Goal: Task Accomplishment & Management: Manage account settings

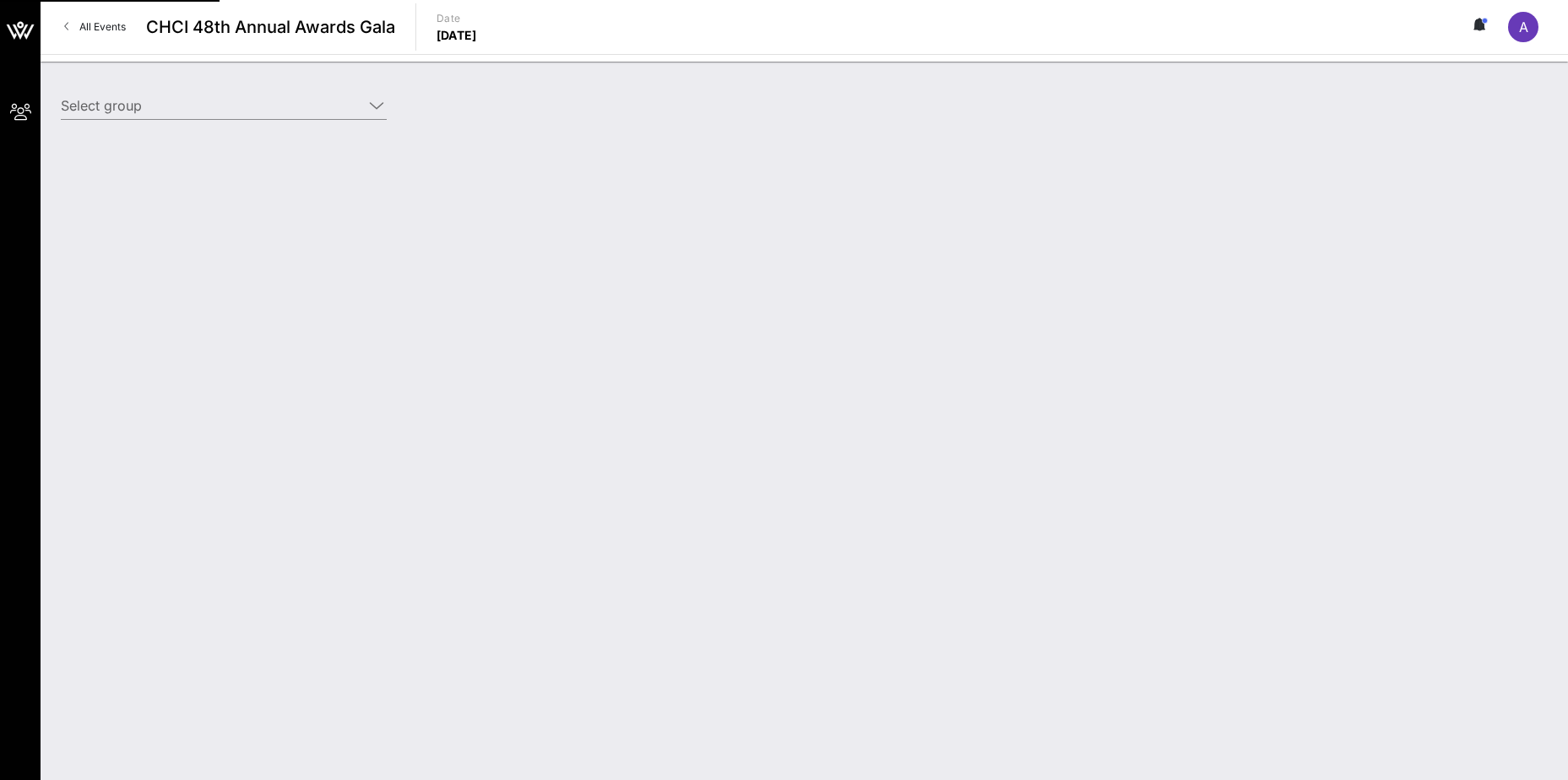
type input "ExxonMobil Corporation (ExxonMobil Corporation) [[PERSON_NAME], [PERSON_NAME][E…"
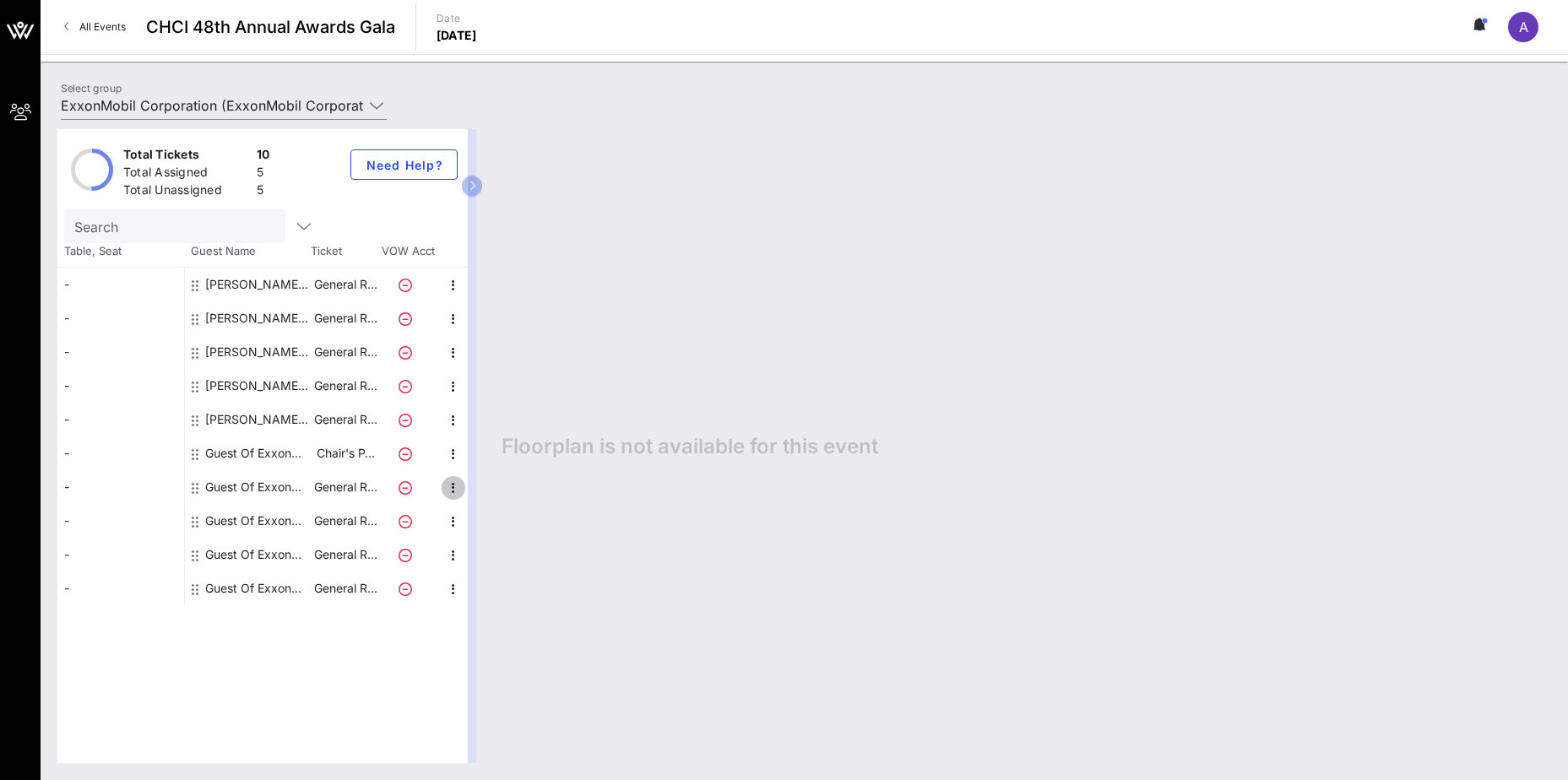
click at [449, 488] on icon "button" at bounding box center [453, 488] width 20 height 20
click at [480, 499] on div "Edit" at bounding box center [495, 493] width 34 height 13
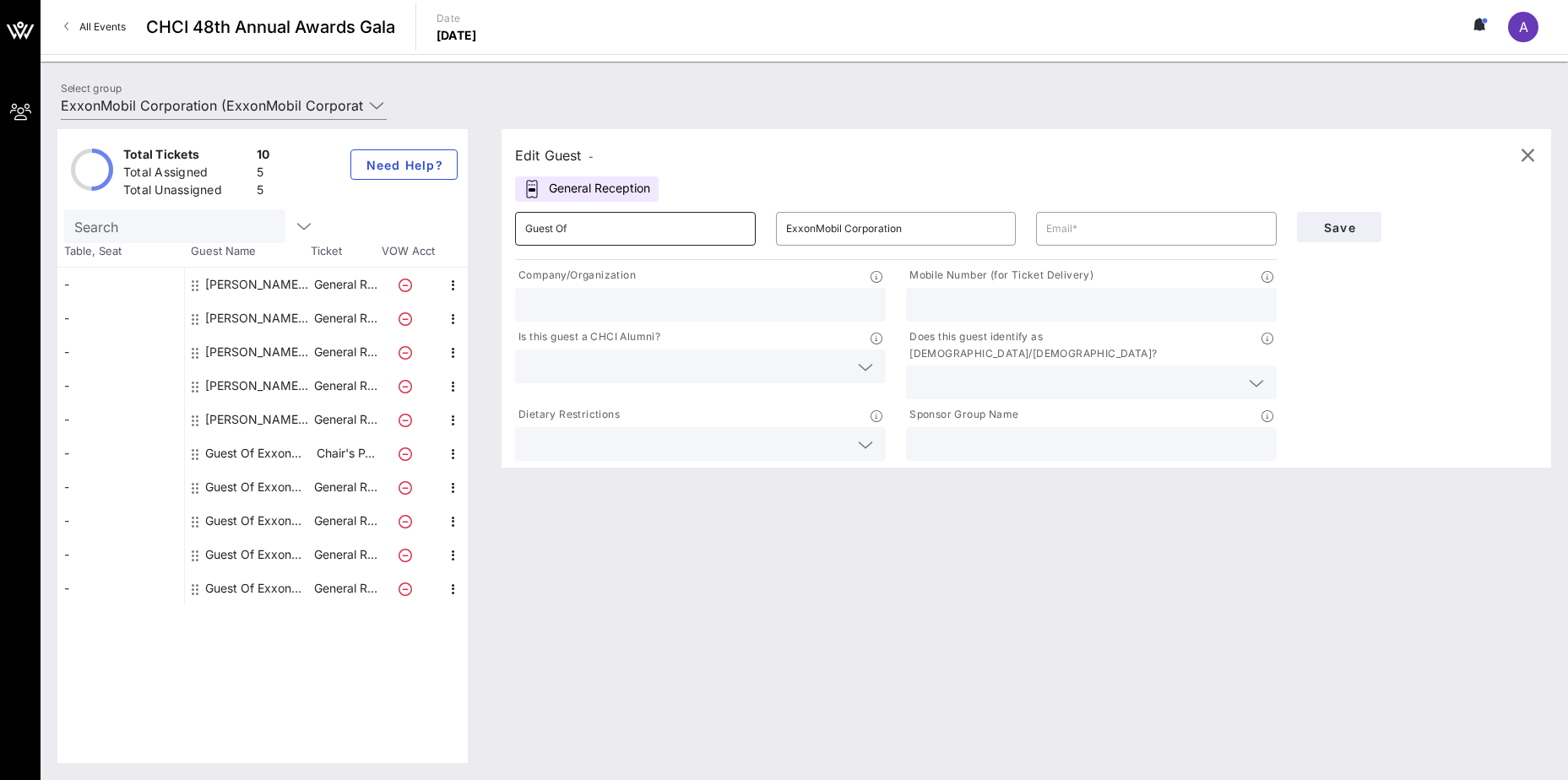
click at [705, 234] on input "Guest Of" at bounding box center [636, 229] width 221 height 27
type input "[PERSON_NAME]"
click at [818, 230] on input "ExxonMobil Corporation" at bounding box center [896, 229] width 221 height 27
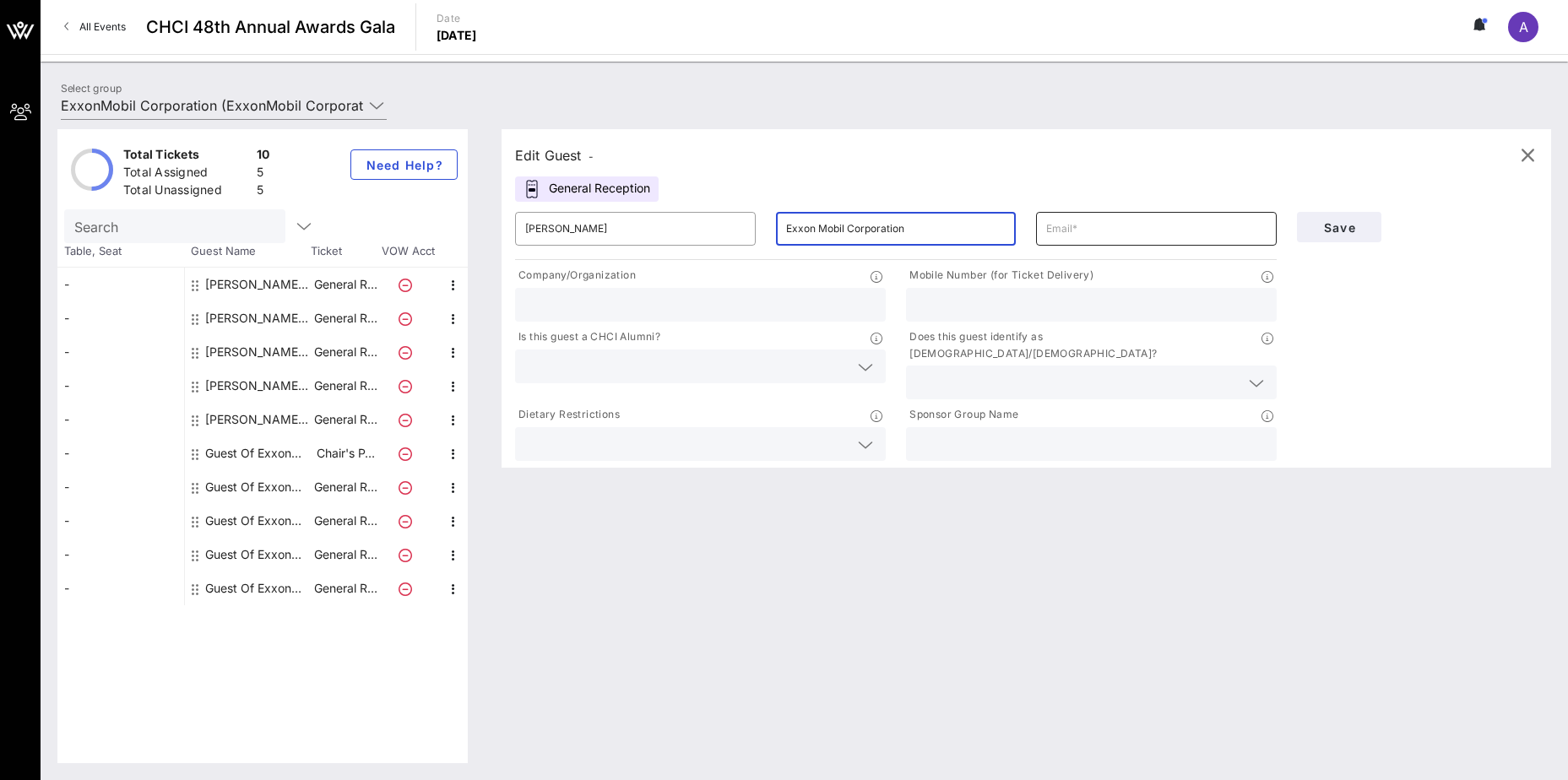
type input "Exxon Mobil Corporation"
click at [1087, 236] on input "text" at bounding box center [1157, 229] width 221 height 27
type input "[EMAIL_ADDRESS][DOMAIN_NAME]"
type input "Exxon Mobil Corporation"
click at [1055, 305] on input "text" at bounding box center [1090, 305] width 351 height 22
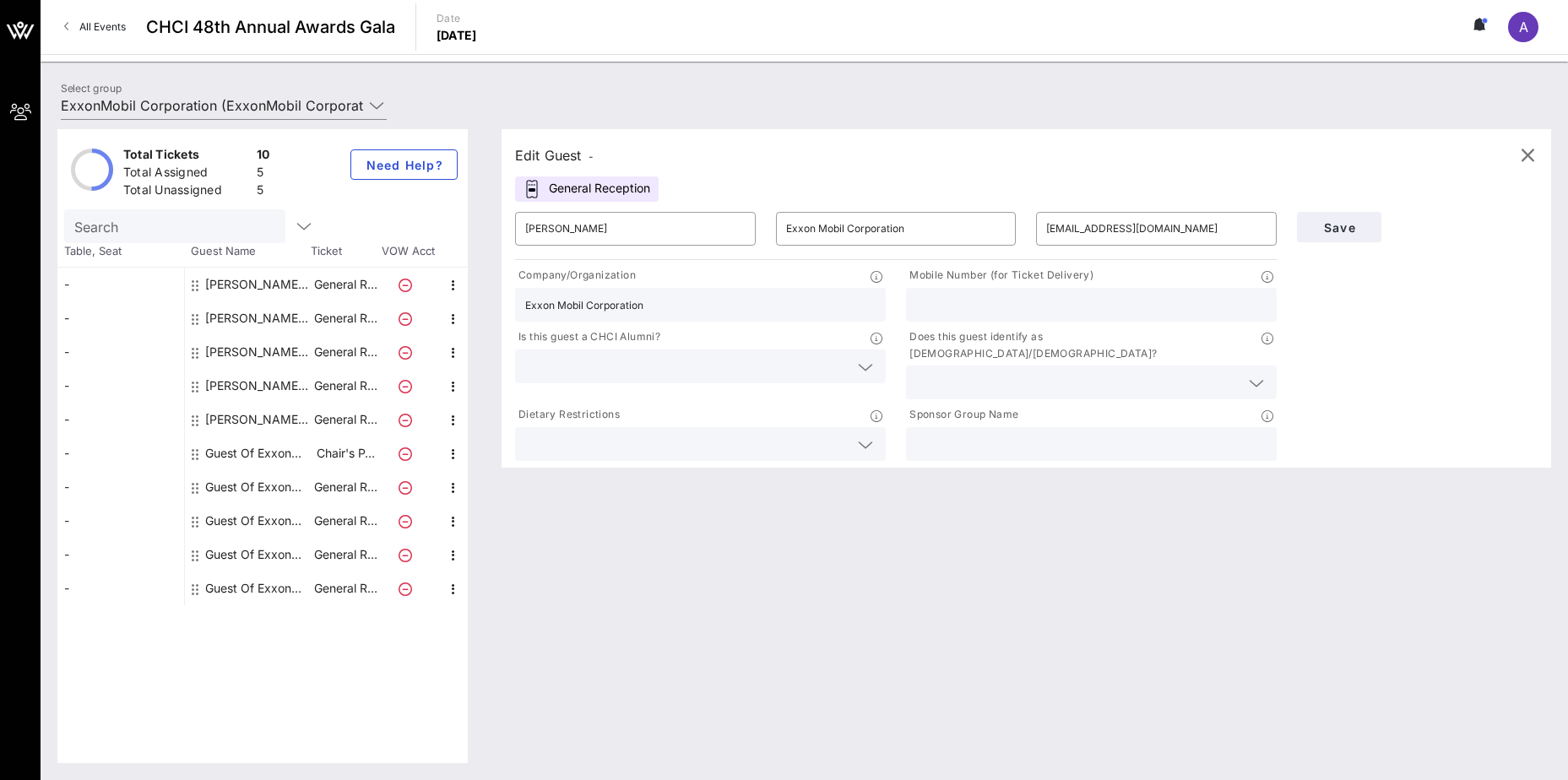
paste input "[PHONE_NUMBER]"
type input "[PHONE_NUMBER]"
click at [659, 372] on input "text" at bounding box center [687, 367] width 323 height 22
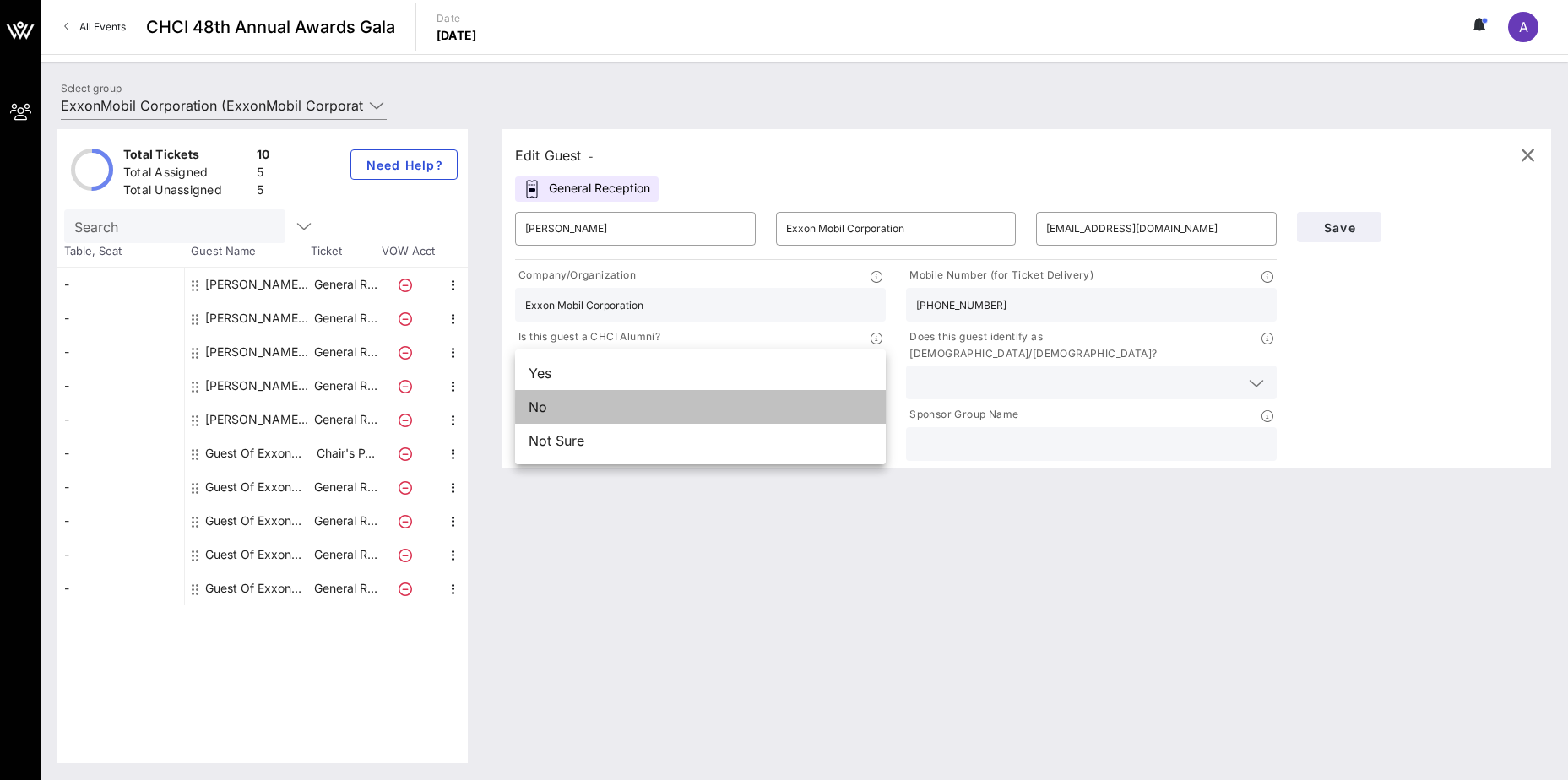
click at [648, 406] on div "No" at bounding box center [700, 407] width 371 height 34
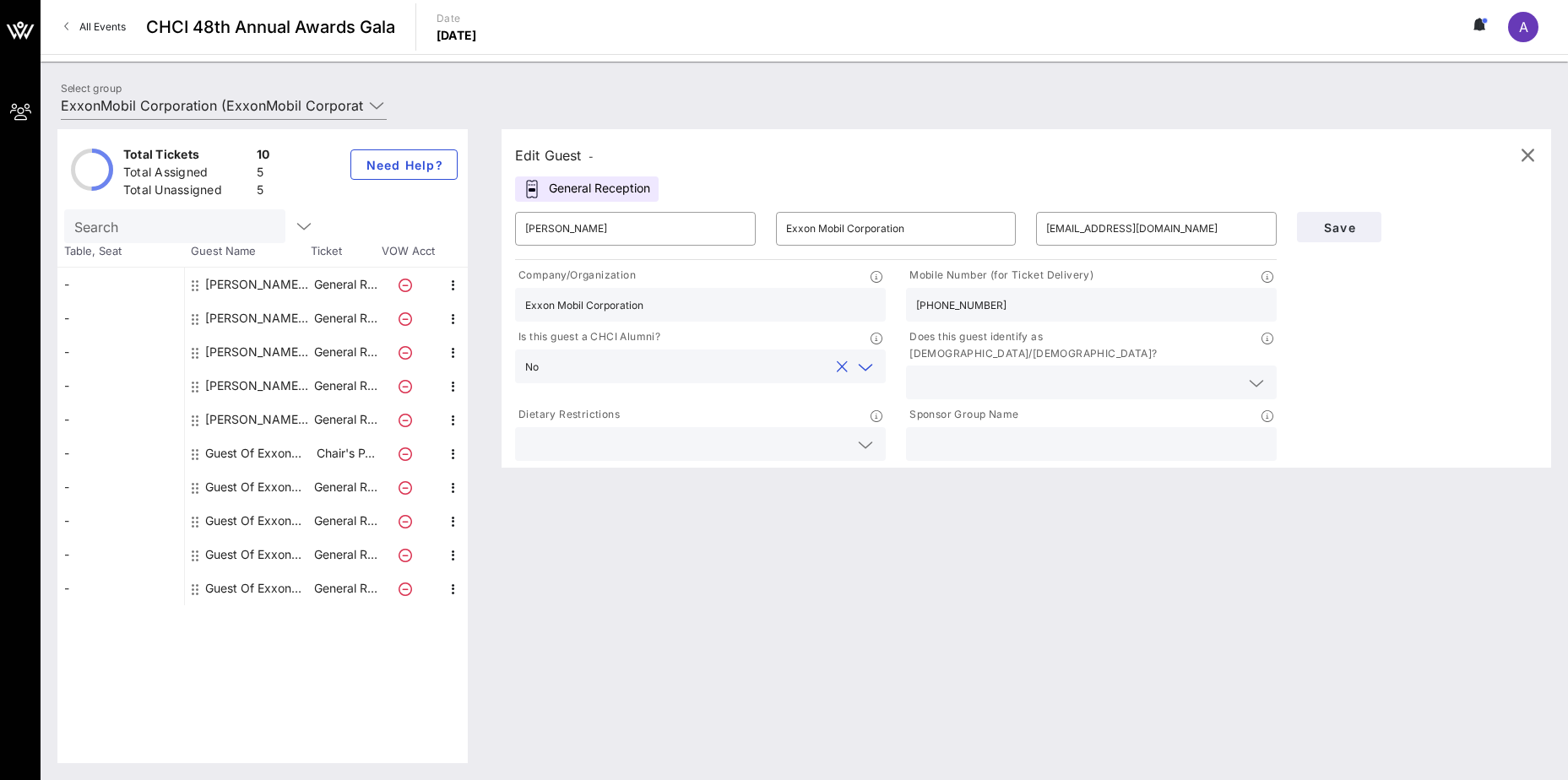
click at [1150, 372] on input "text" at bounding box center [1077, 382] width 323 height 22
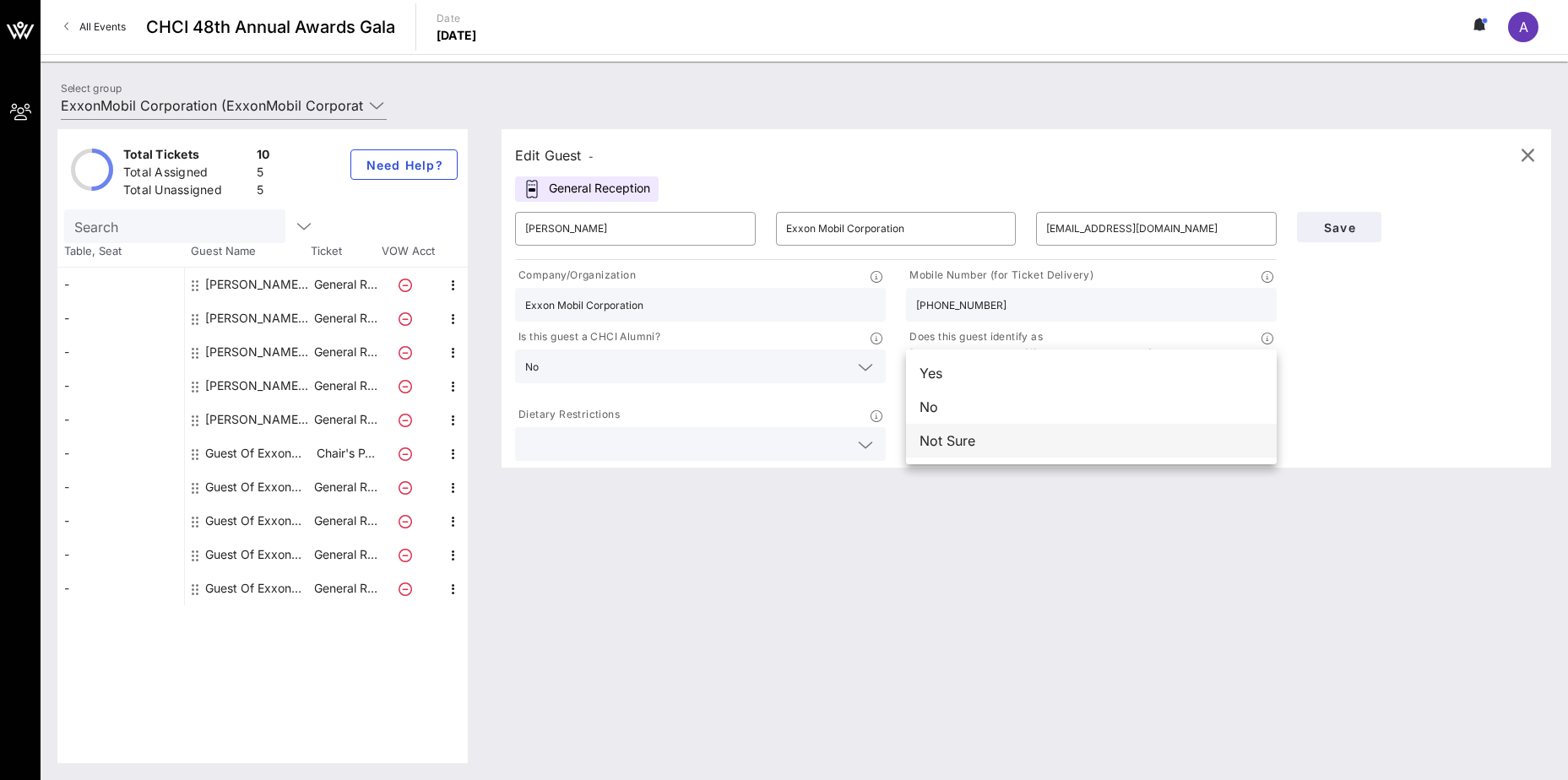
click at [1037, 447] on div "Not Sure" at bounding box center [1091, 441] width 371 height 34
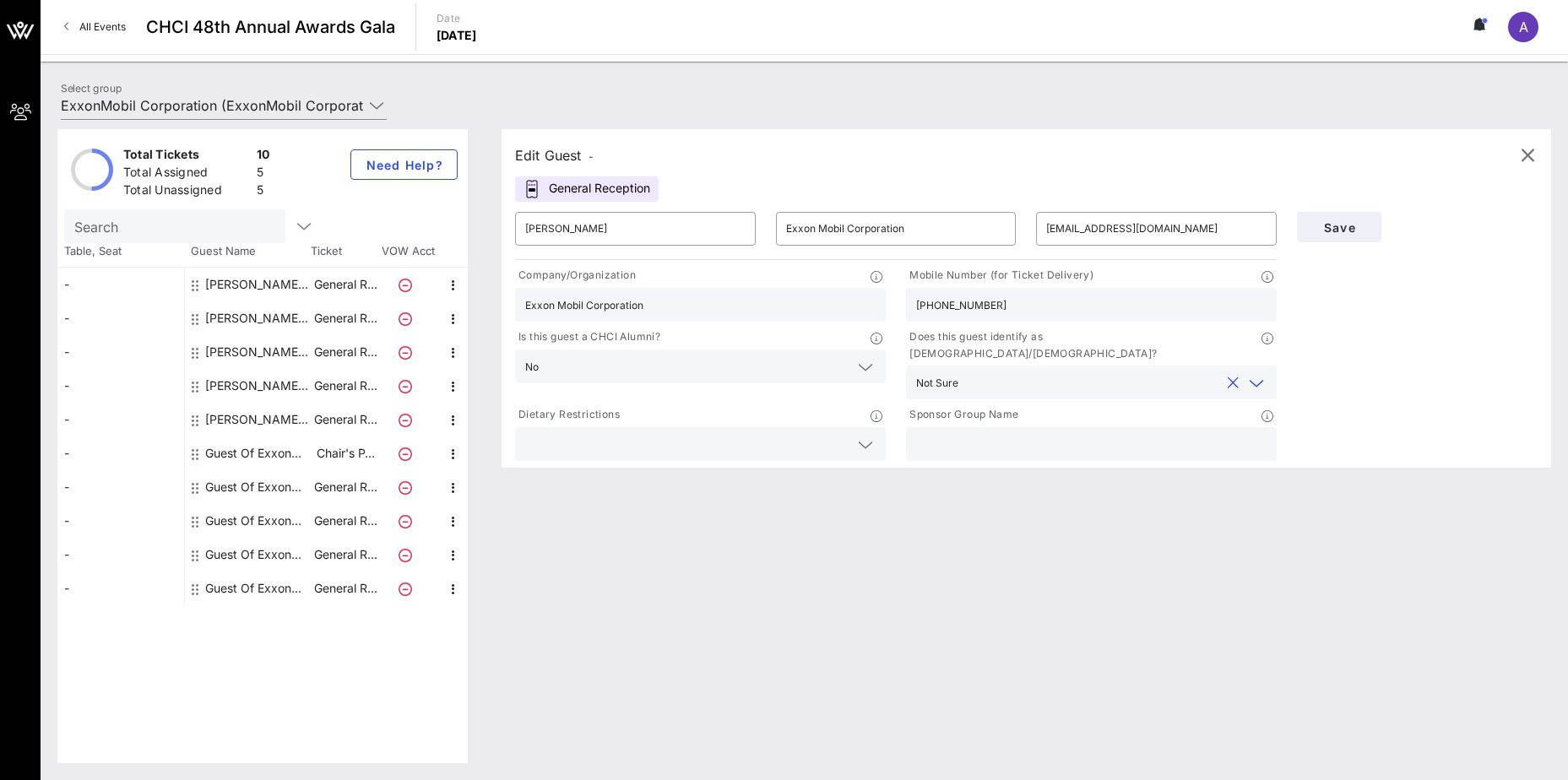
click at [793, 428] on div at bounding box center [700, 444] width 351 height 34
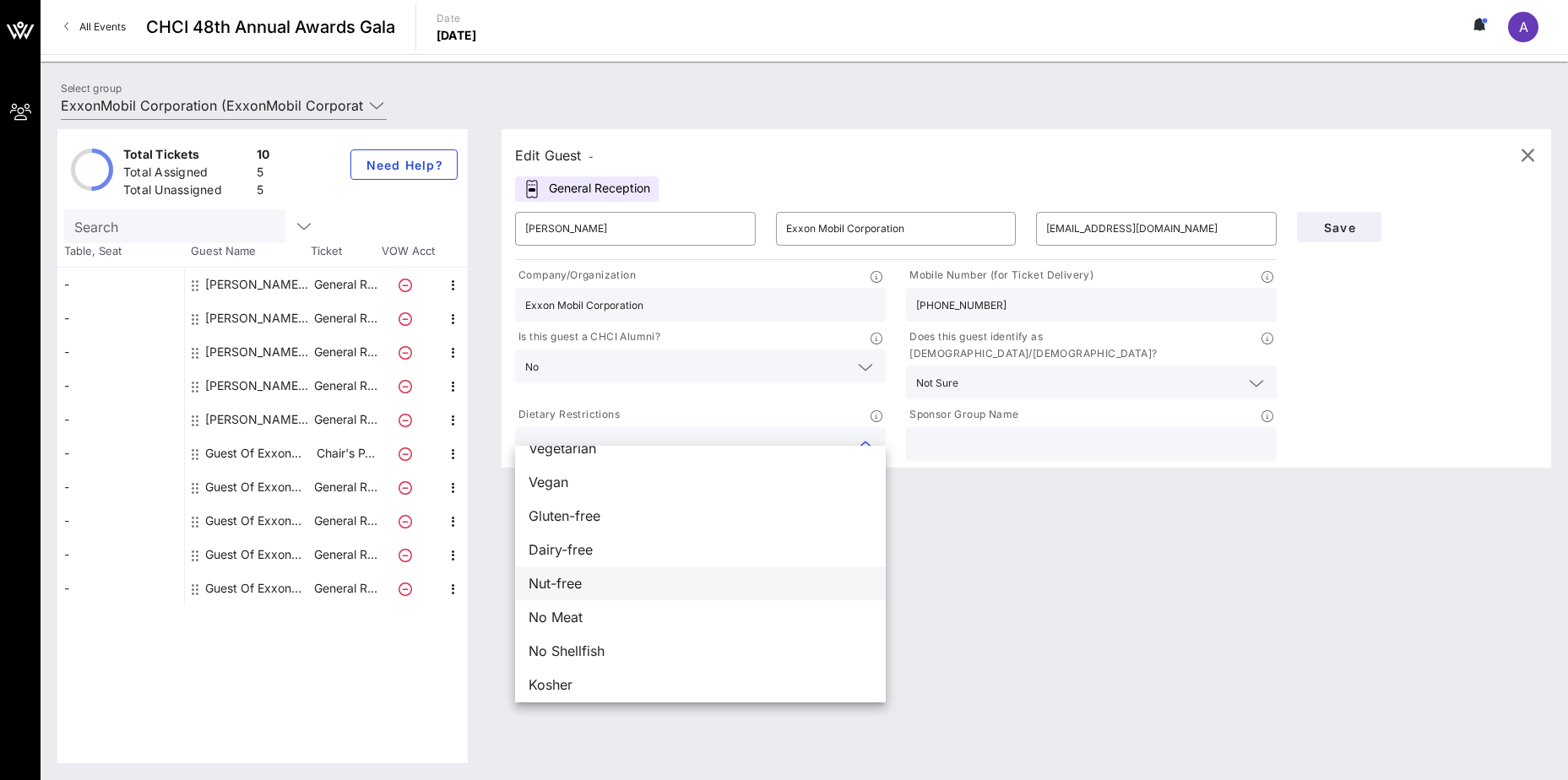
scroll to position [27, 0]
click at [1218, 620] on div "Edit Guest - General Reception ​ [PERSON_NAME] ​ Exxon Mobil Corporation ​ [EMA…" at bounding box center [1018, 446] width 1067 height 634
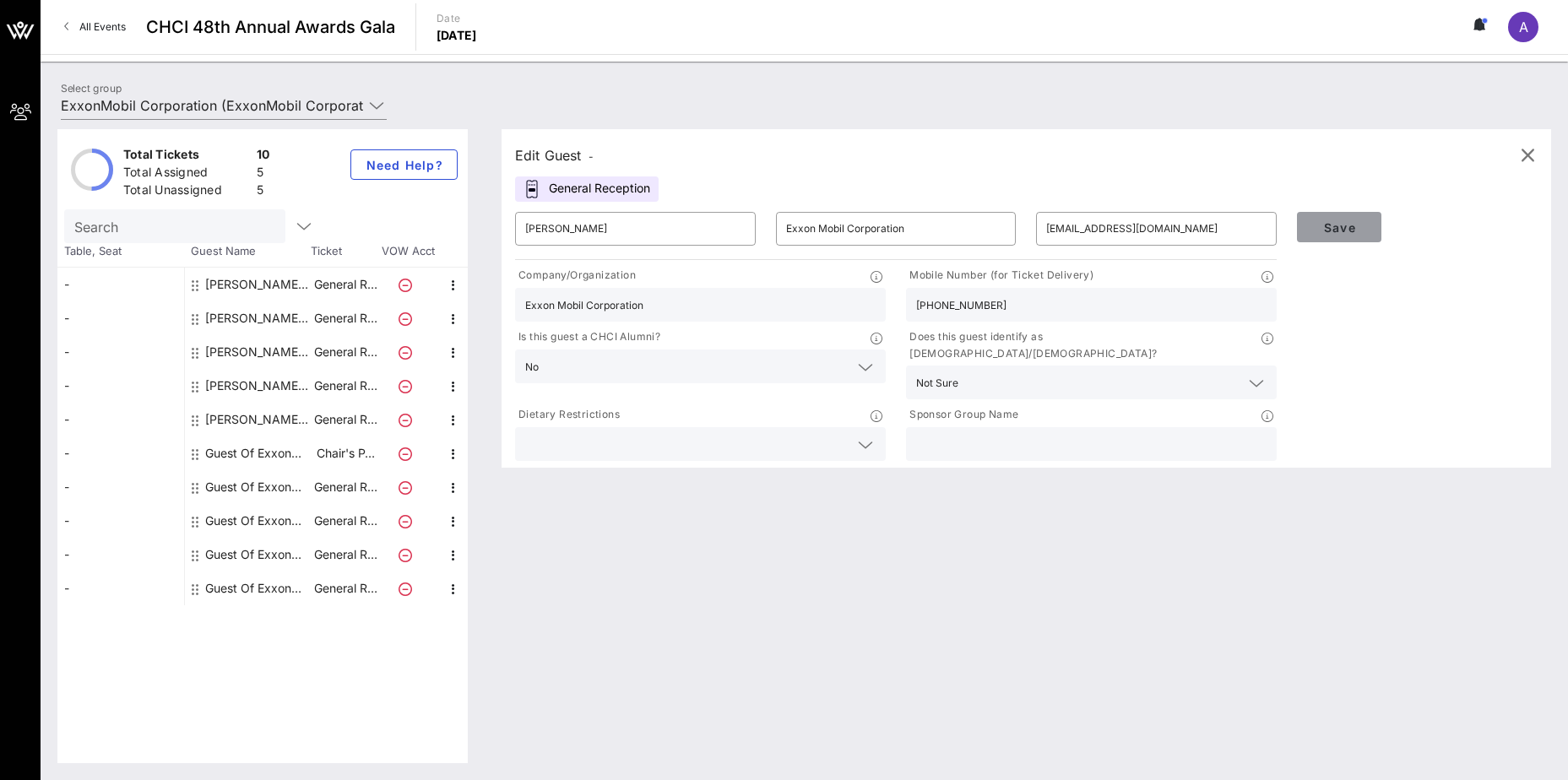
click at [1369, 234] on button "Save" at bounding box center [1339, 227] width 85 height 30
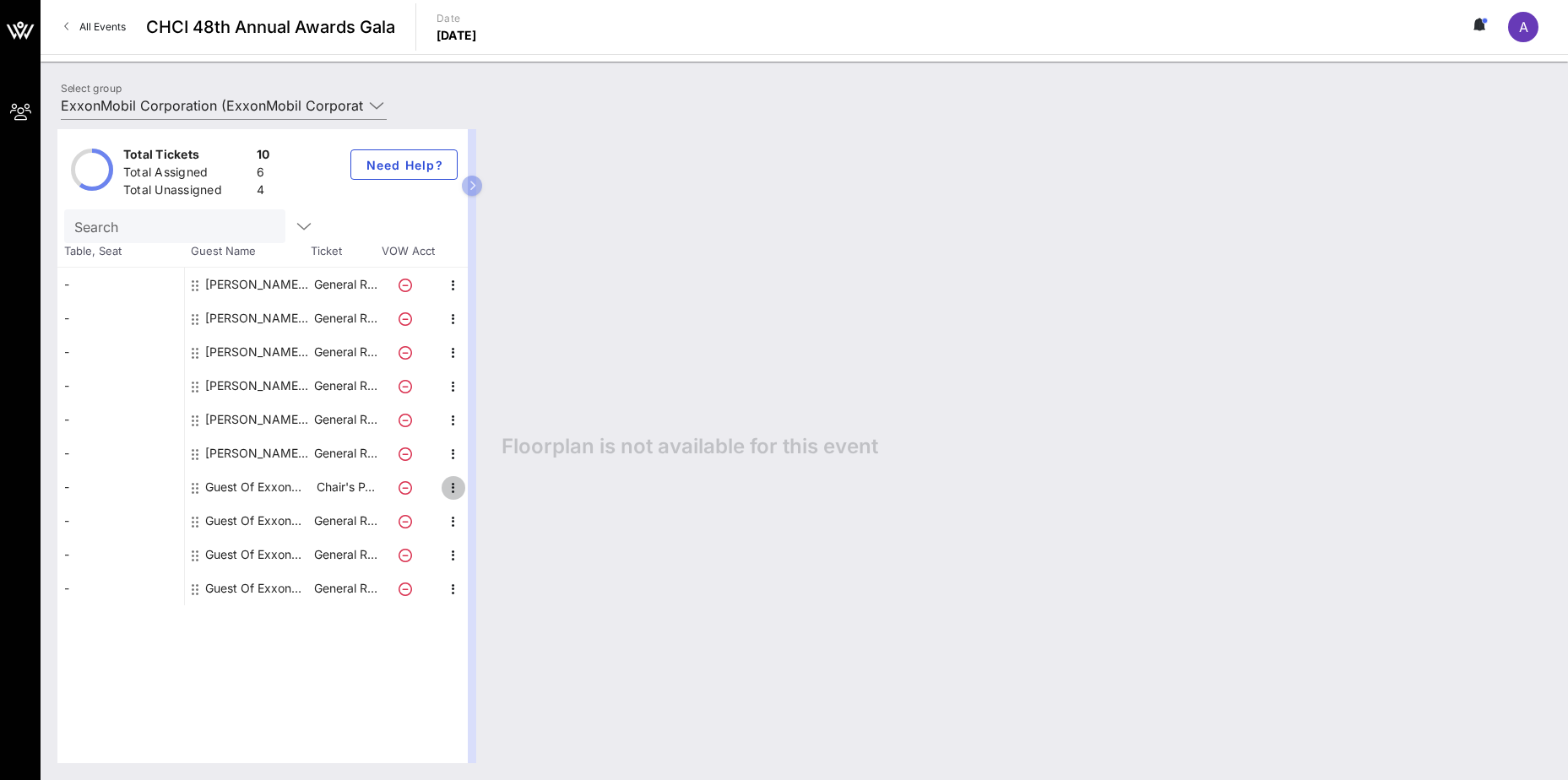
click at [443, 486] on icon "button" at bounding box center [453, 488] width 20 height 20
click at [508, 503] on div "Edit" at bounding box center [495, 493] width 34 height 27
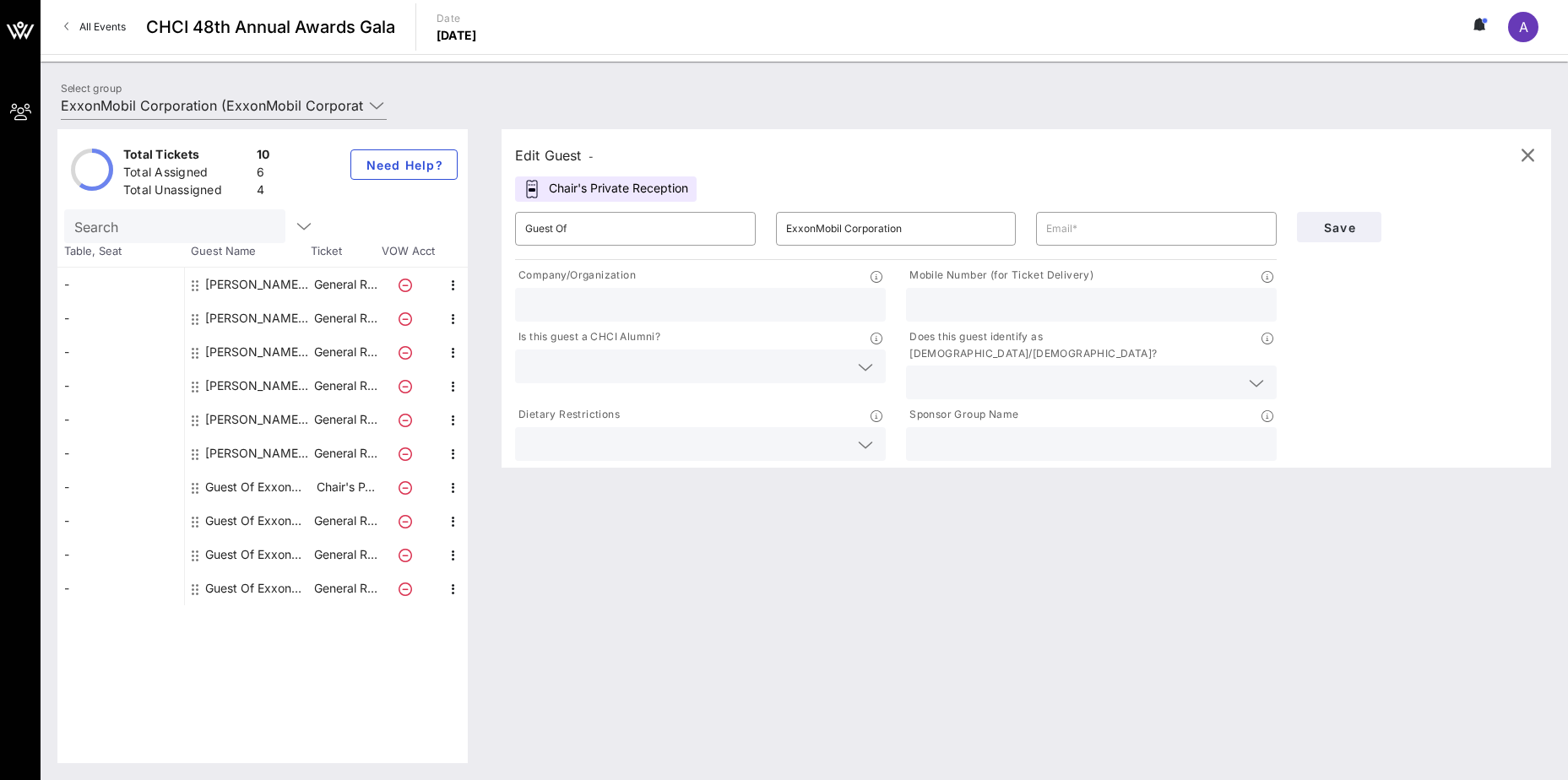
click at [613, 307] on input "text" at bounding box center [700, 305] width 351 height 22
drag, startPoint x: 320, startPoint y: 658, endPoint x: 304, endPoint y: 678, distance: 25.6
click at [320, 658] on div "Total Tickets 10 Total Assigned 6 Total Unassigned 4 Need Help? Search Table, S…" at bounding box center [262, 446] width 411 height 634
